Goal: Information Seeking & Learning: Learn about a topic

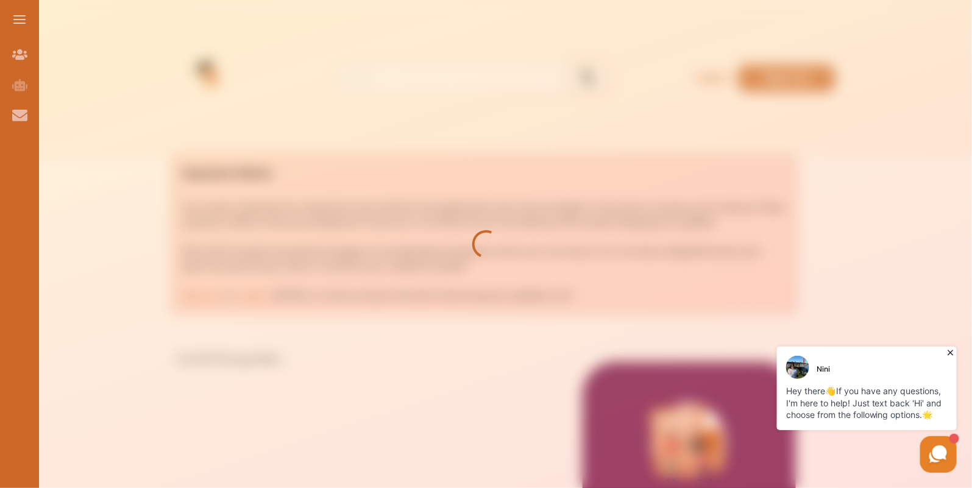
click at [263, 144] on div at bounding box center [486, 244] width 972 height 488
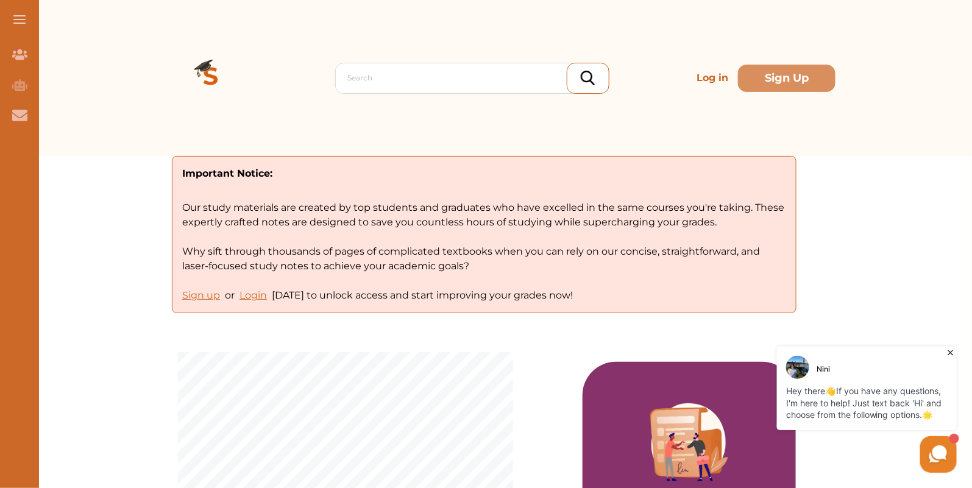
click at [953, 352] on icon at bounding box center [950, 352] width 12 height 12
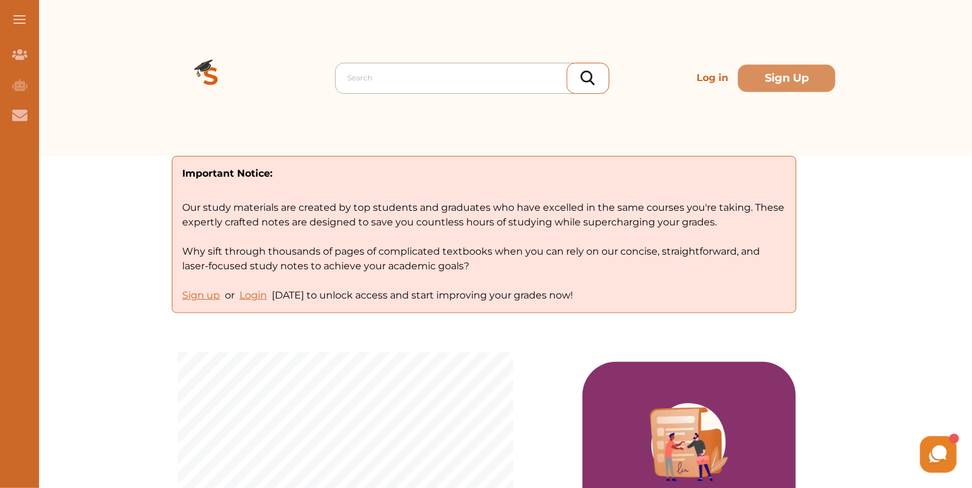
click at [412, 85] on div at bounding box center [475, 77] width 255 height 17
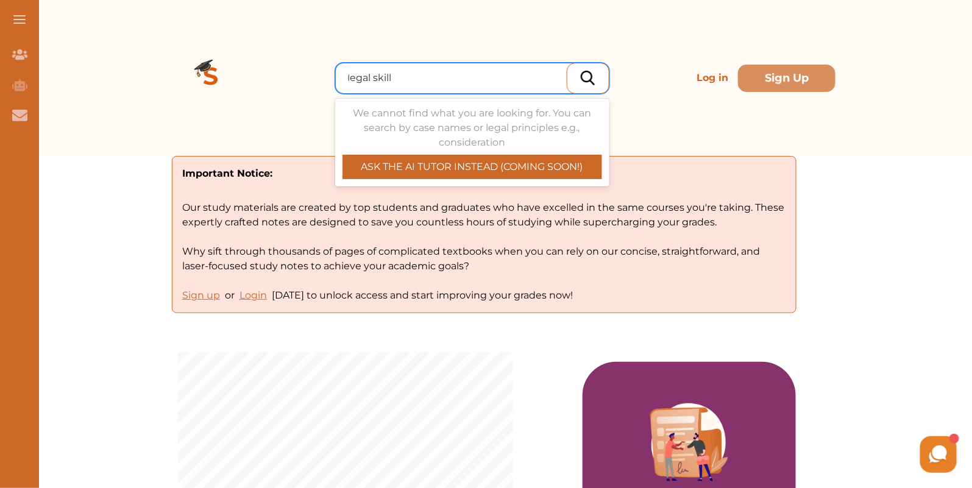
type input "legal skills"
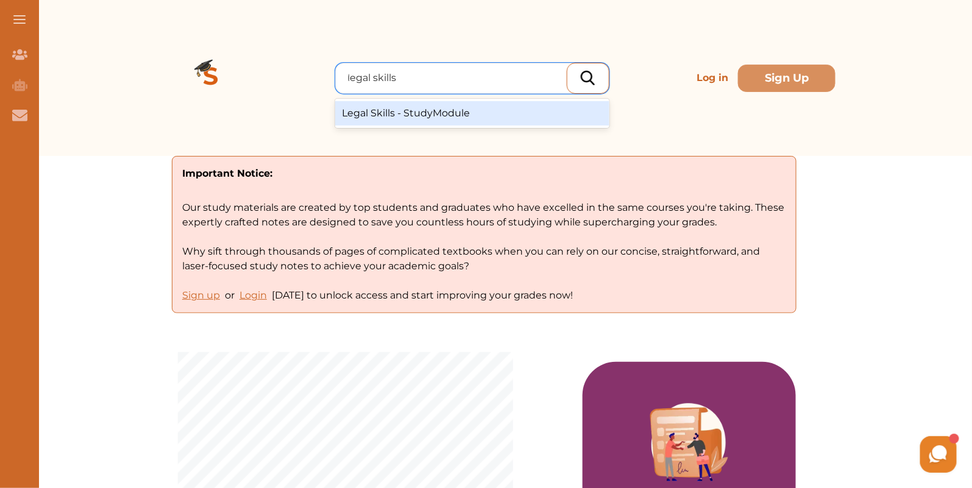
click at [431, 122] on div "Legal Skills - StudyModule" at bounding box center [472, 113] width 274 height 24
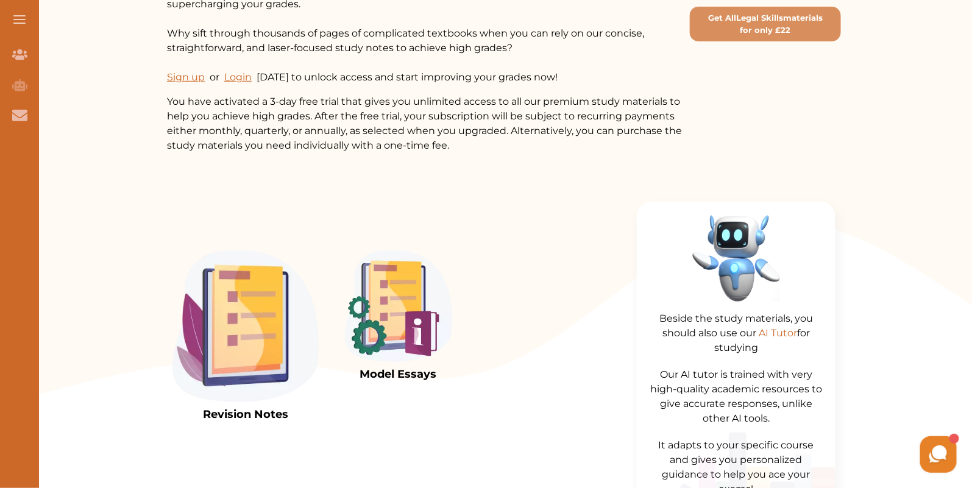
scroll to position [252, 0]
click at [266, 318] on img at bounding box center [246, 326] width 146 height 152
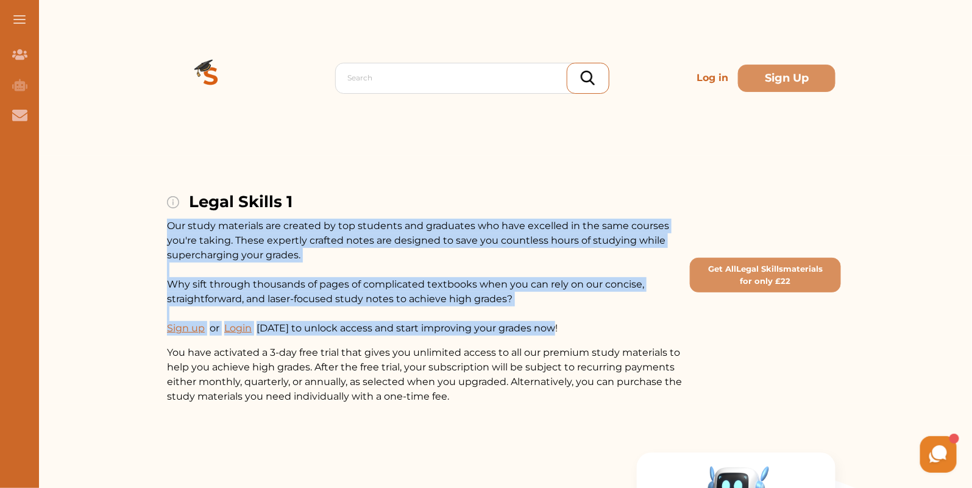
drag, startPoint x: 533, startPoint y: 205, endPoint x: 557, endPoint y: 337, distance: 133.8
click at [557, 337] on div "Legal Skills 1 Our study materials are created by top students and graduates wh…" at bounding box center [426, 297] width 518 height 214
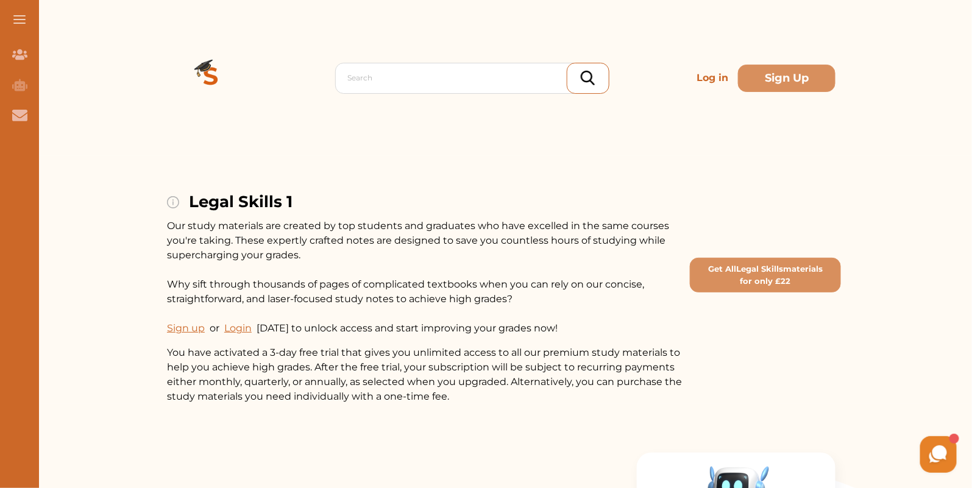
click at [494, 394] on p "You have activated a 3-day free trial that gives you unlimited access to all ou…" at bounding box center [426, 375] width 518 height 59
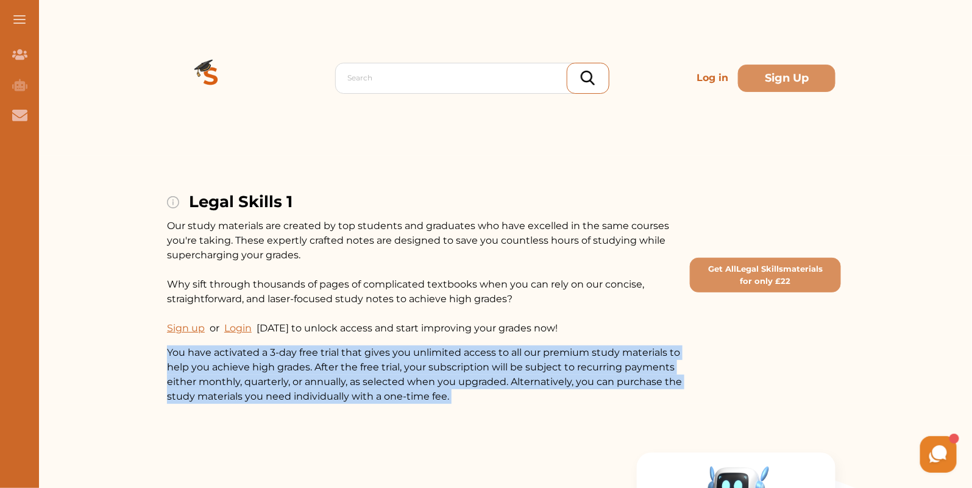
click at [494, 394] on p "You have activated a 3-day free trial that gives you unlimited access to all ou…" at bounding box center [426, 375] width 518 height 59
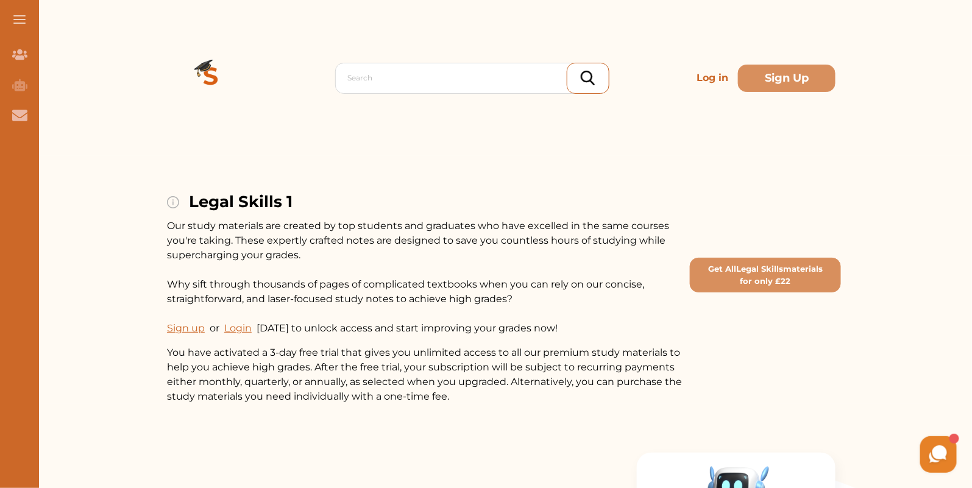
click at [519, 396] on p "You have activated a 3-day free trial that gives you unlimited access to all ou…" at bounding box center [426, 375] width 518 height 59
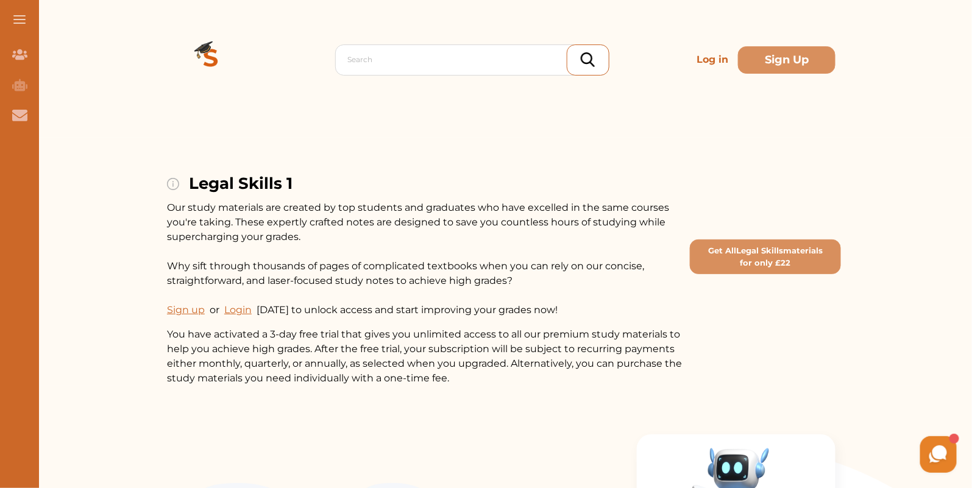
scroll to position [7, 0]
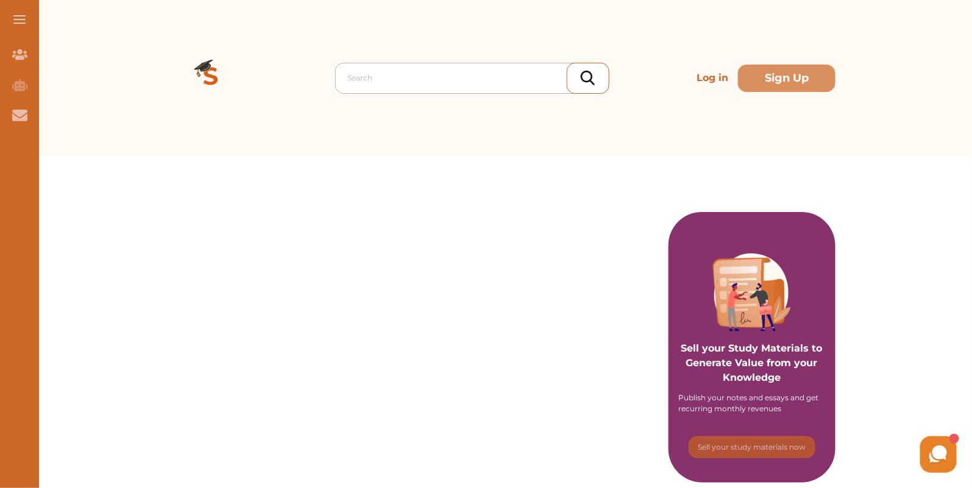
click at [424, 93] on div "Search" at bounding box center [472, 78] width 274 height 31
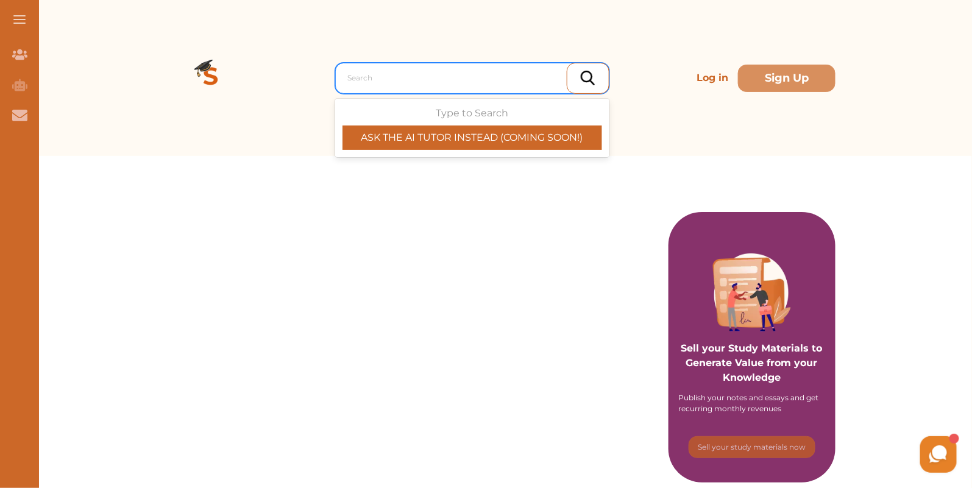
click at [423, 84] on div at bounding box center [475, 77] width 255 height 17
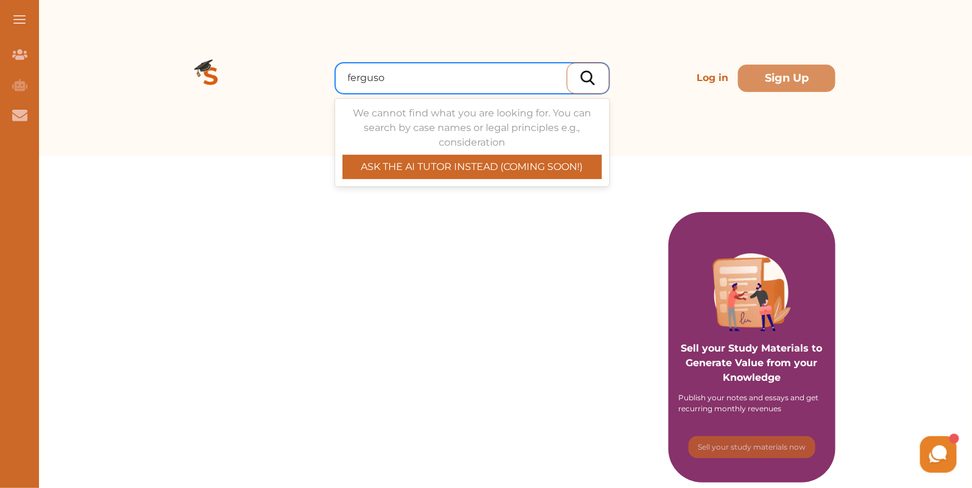
type input "ferguson"
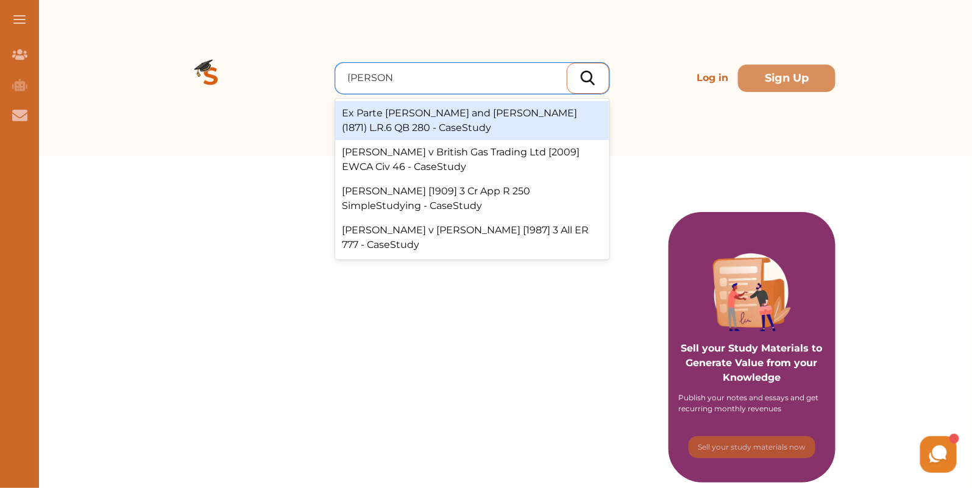
click at [486, 125] on div "Ex Parte Ferguson and Hutchinson (1871) L.R.6 QB 280 - CaseStudy" at bounding box center [472, 120] width 274 height 39
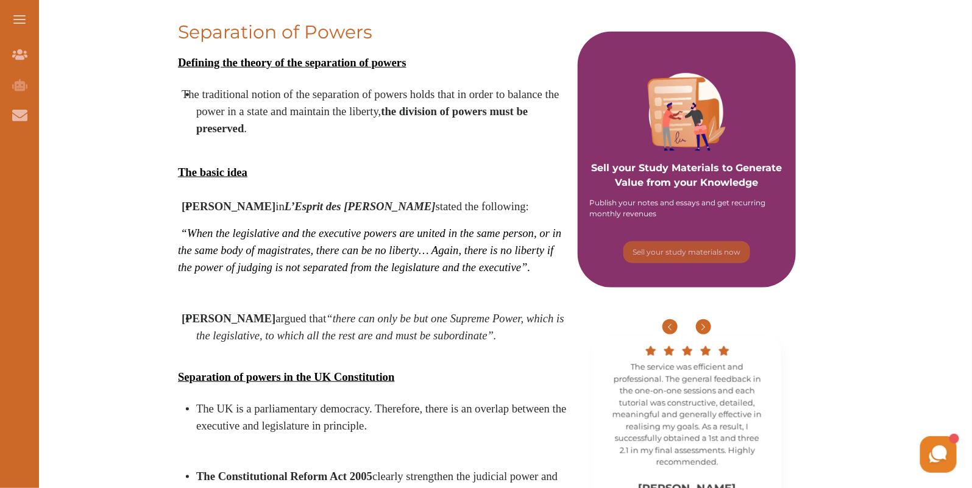
scroll to position [753, 0]
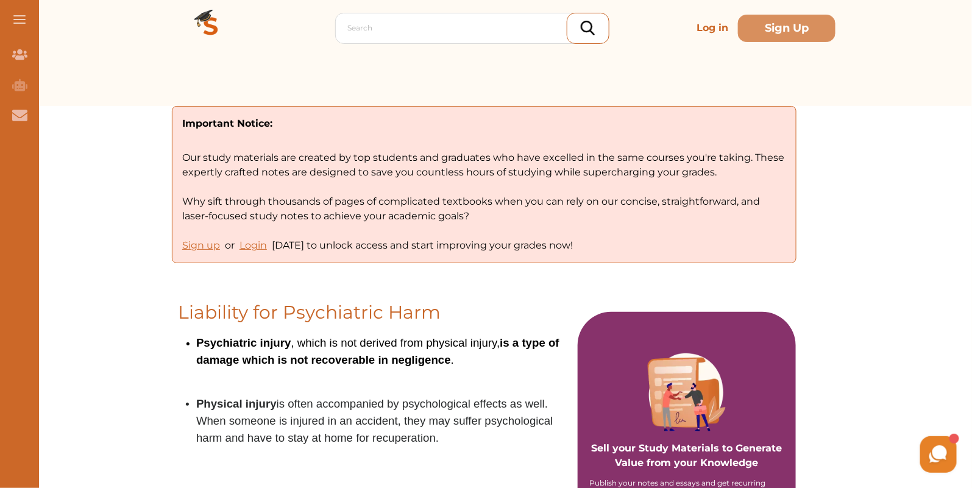
scroll to position [51, 0]
